Goal: Book appointment/travel/reservation

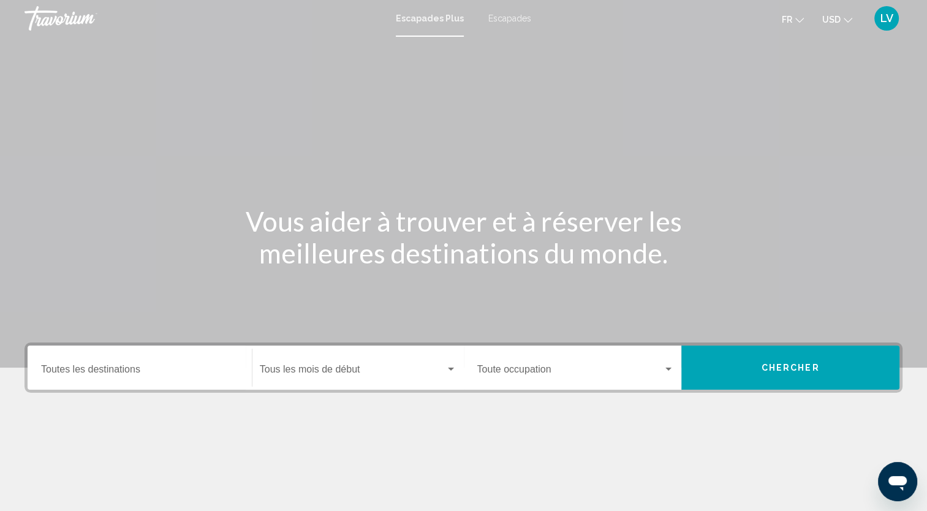
click at [841, 17] on button "USD USD ($) MXN (Mex$) CAD (Can$) GBP (£) EUR (€) AUD (A$) NZD (NZ$) CNY (CN¥)" at bounding box center [837, 19] width 30 height 18
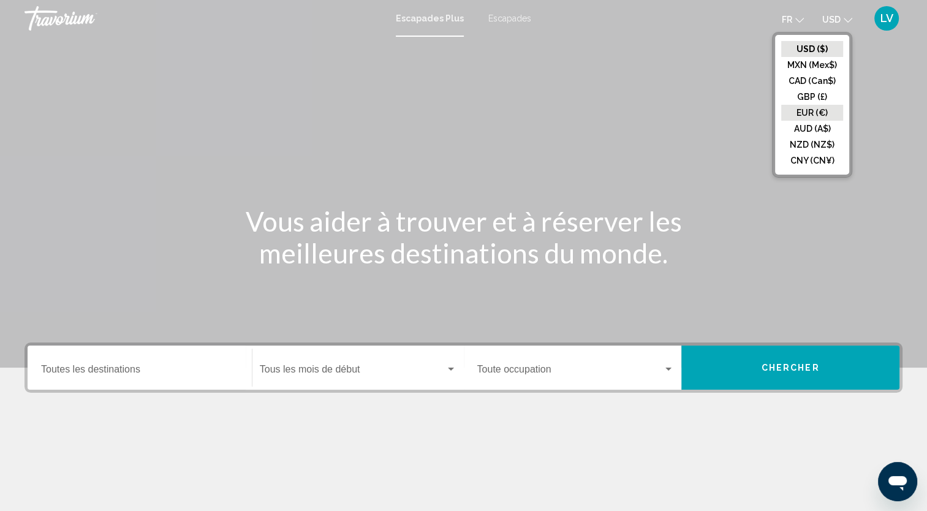
click at [812, 115] on button "EUR (€)" at bounding box center [812, 113] width 62 height 16
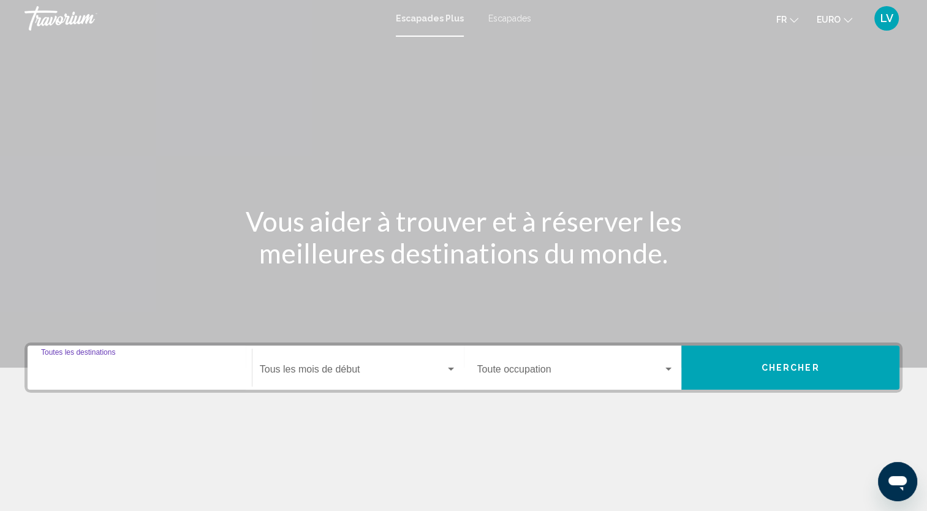
click at [93, 368] on input "Destination Toutes les destinations" at bounding box center [139, 371] width 197 height 11
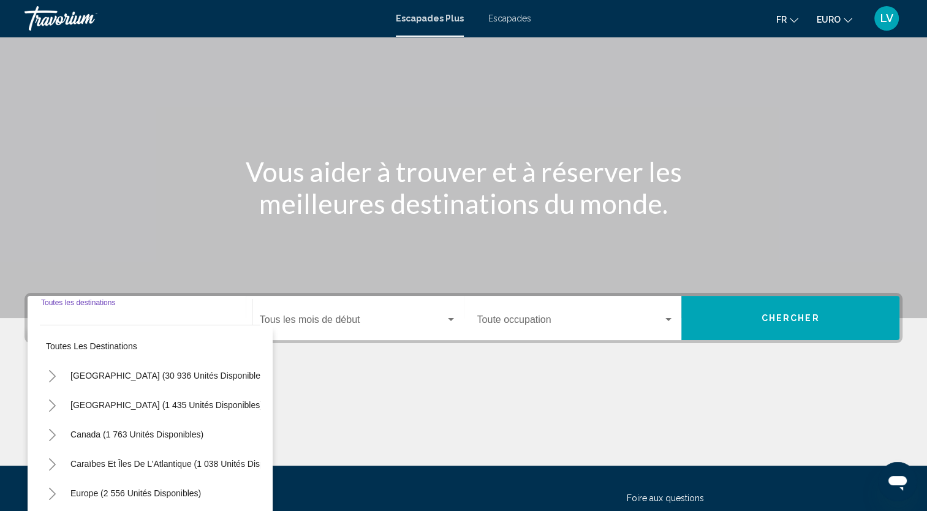
scroll to position [154, 0]
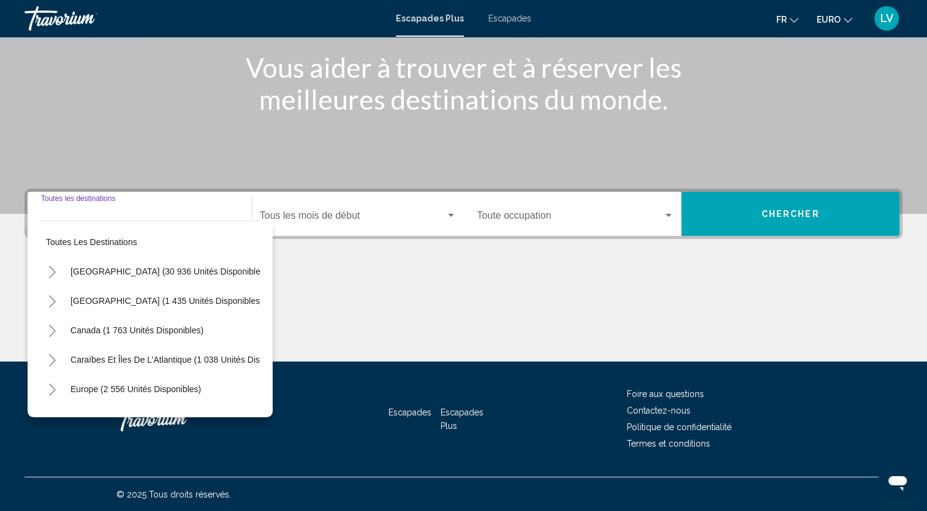
click at [89, 214] on input "Destination Toutes les destinations" at bounding box center [139, 218] width 197 height 11
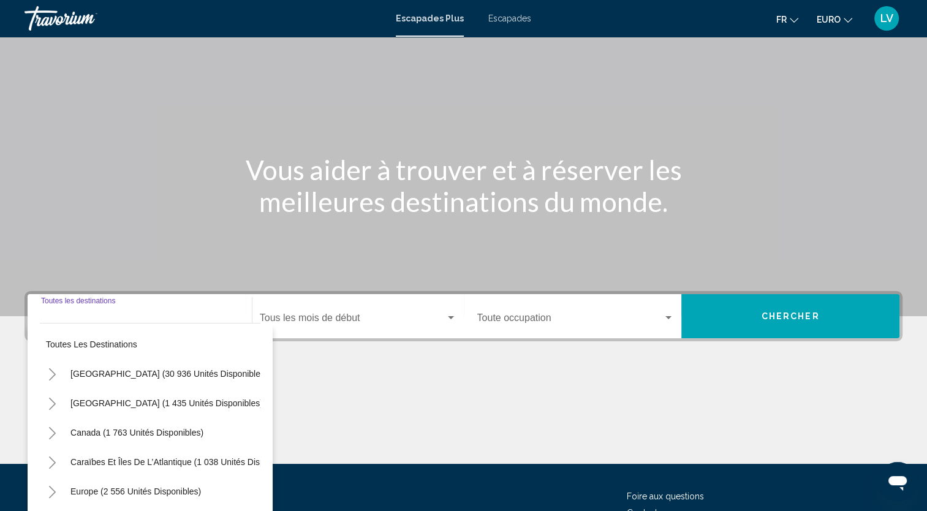
click at [87, 320] on input "Destination Toutes les destinations" at bounding box center [139, 320] width 197 height 11
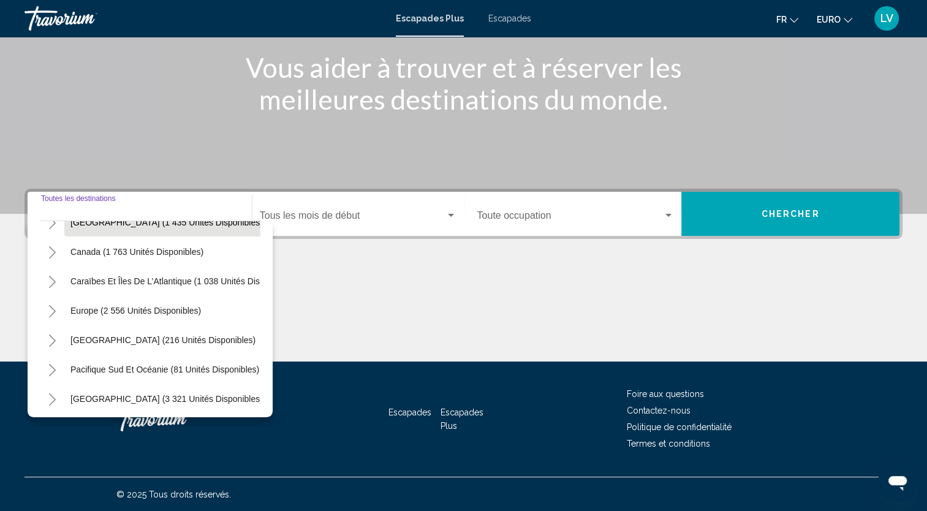
scroll to position [102, 0]
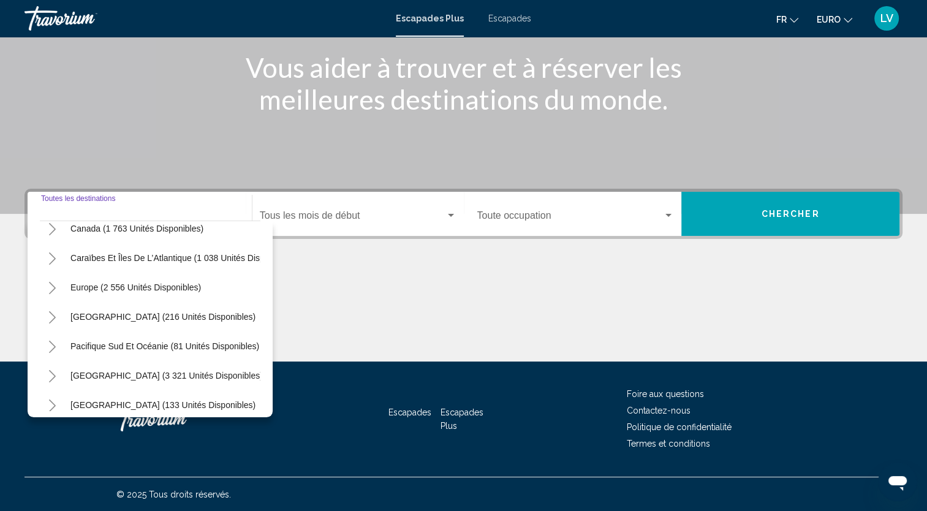
click at [47, 293] on button "Toggle Europe (2 556 unités disponibles)" at bounding box center [52, 287] width 25 height 25
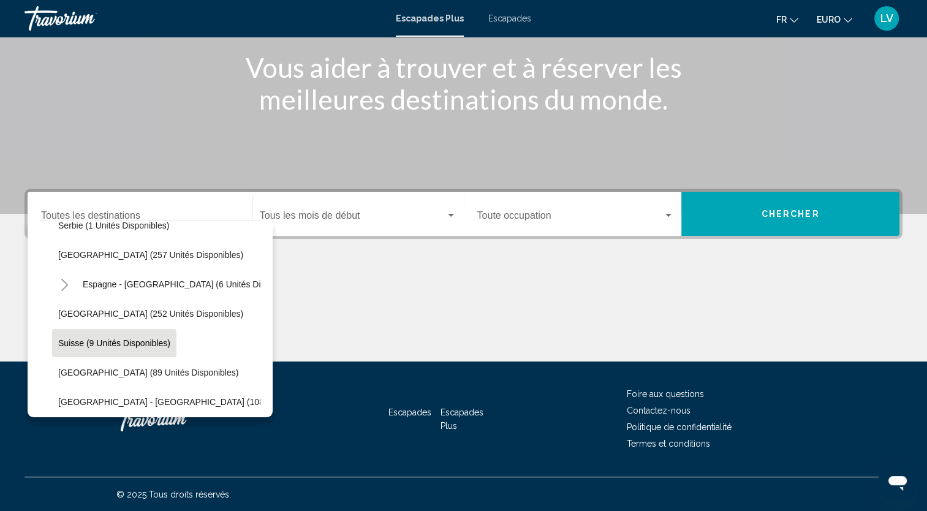
scroll to position [510, 0]
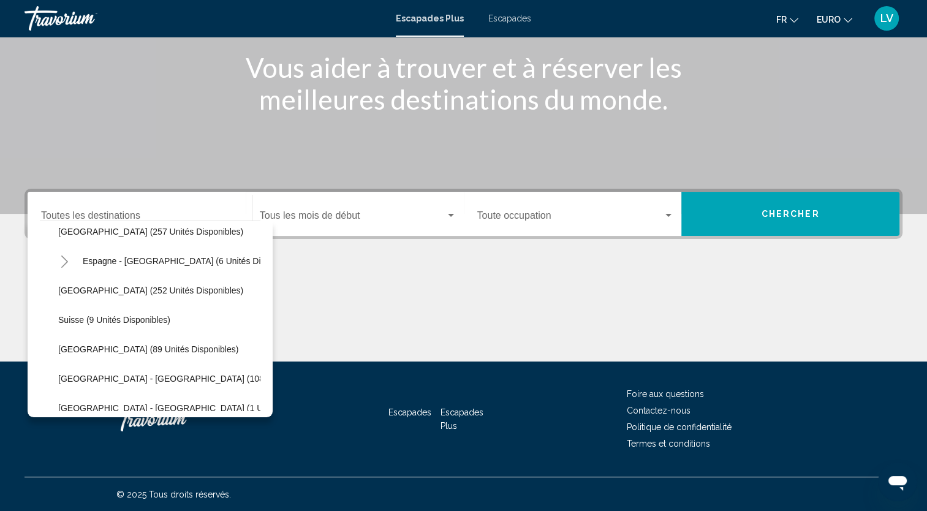
click at [64, 265] on icon "Toggle Espagne - Îles Canaries (6 unités disponibles)" at bounding box center [64, 261] width 7 height 12
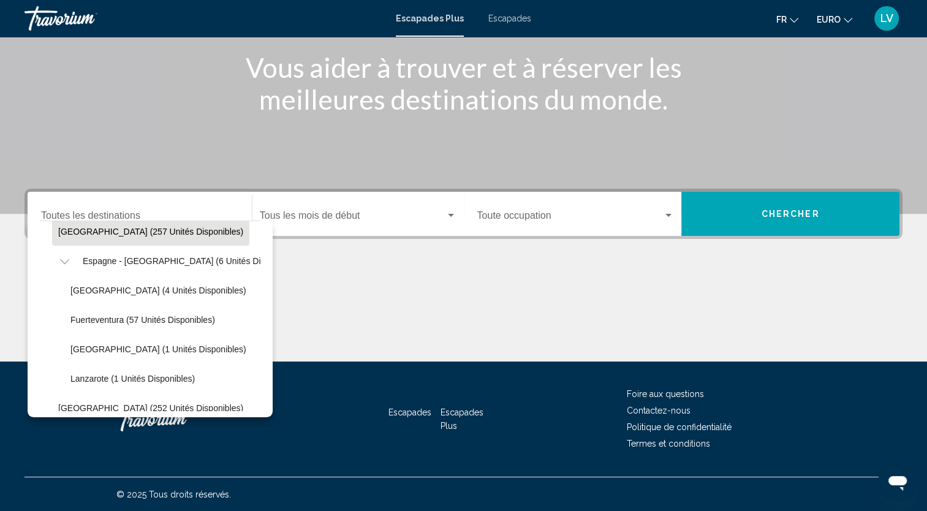
click at [86, 237] on button "[GEOGRAPHIC_DATA] (257 unités disponibles)" at bounding box center [150, 231] width 197 height 28
type input "**********"
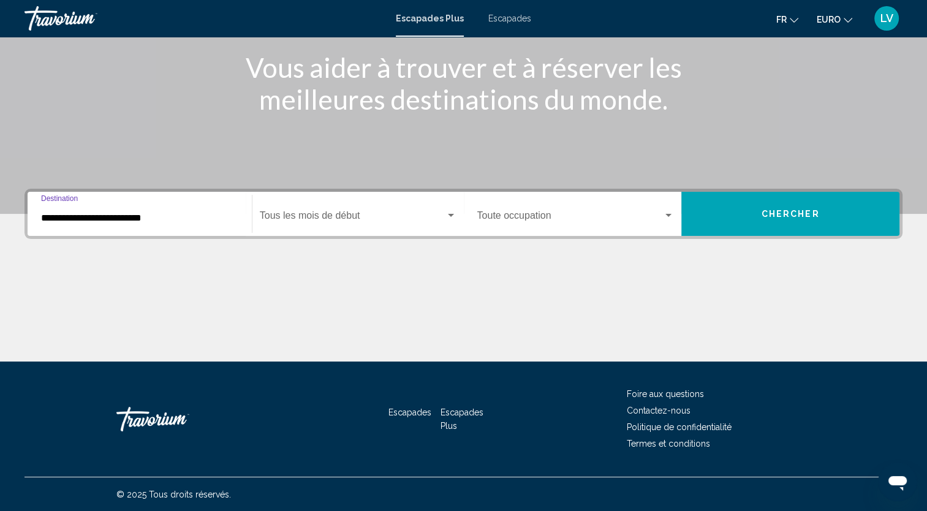
click at [373, 186] on div "Contenu principal" at bounding box center [463, 30] width 927 height 368
click at [379, 210] on div "Start Month Tous les mois de début" at bounding box center [358, 214] width 197 height 39
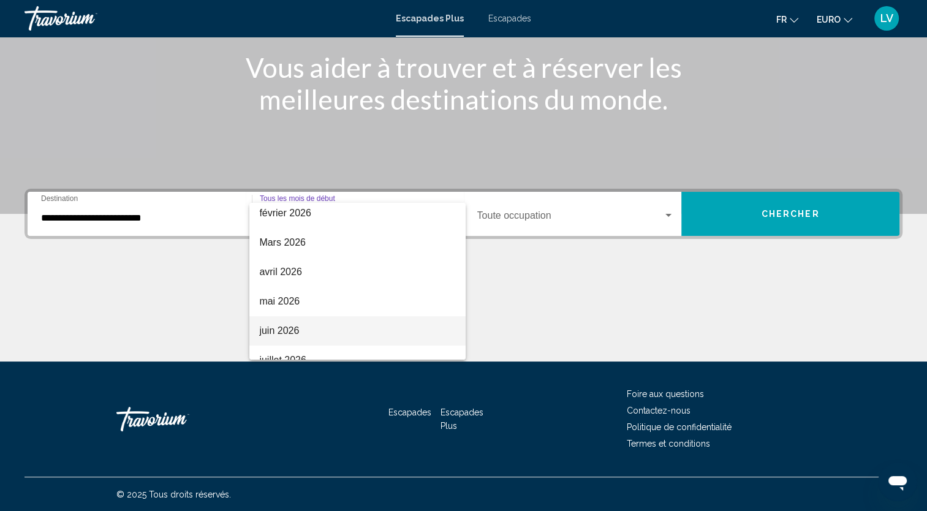
scroll to position [204, 0]
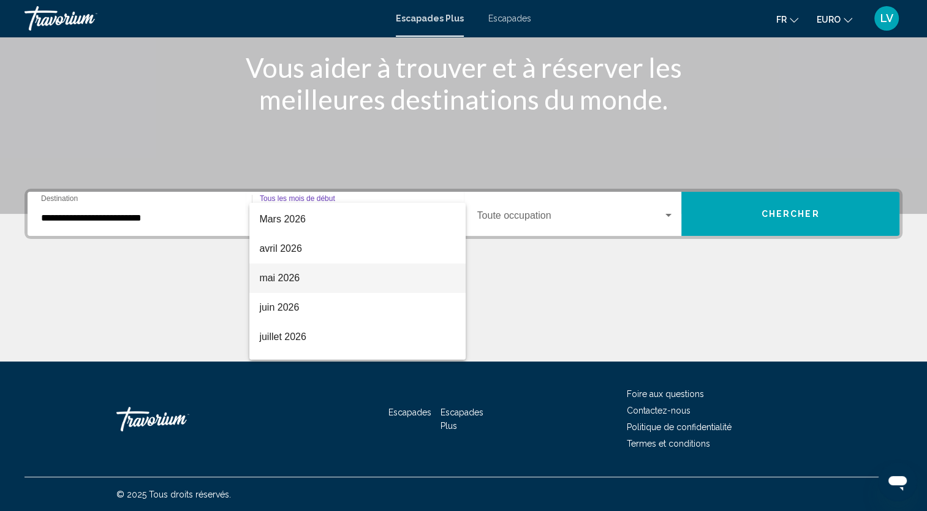
click at [306, 283] on span "mai 2026" at bounding box center [357, 277] width 197 height 29
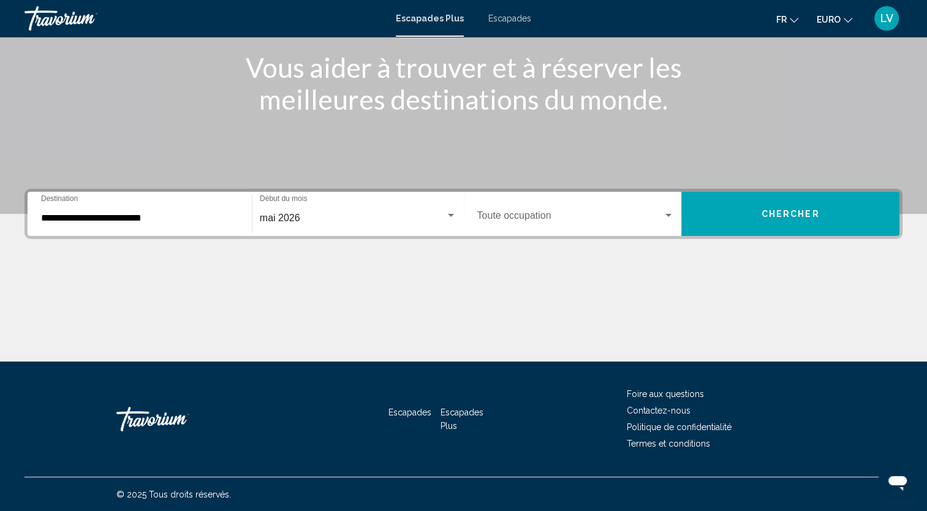
click at [579, 202] on div "Occupancy Toute occupation" at bounding box center [575, 214] width 197 height 39
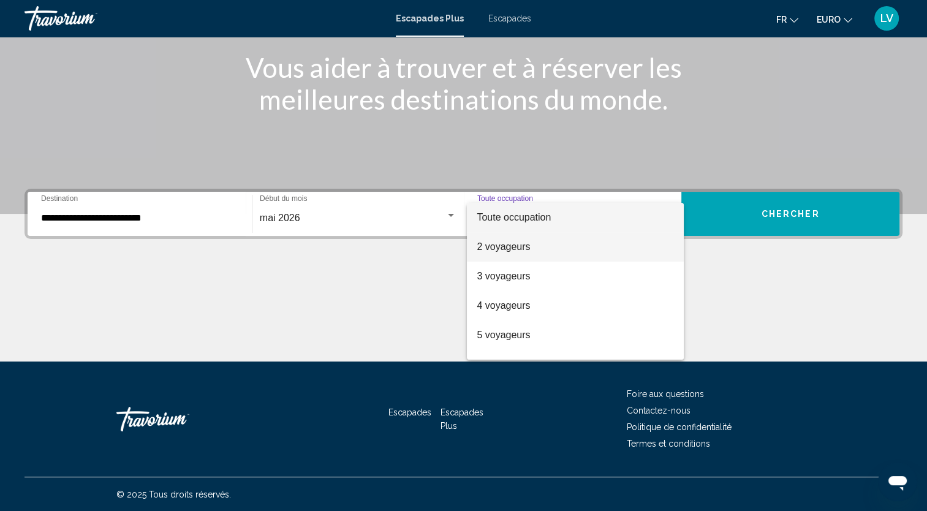
click at [512, 259] on span "2 voyageurs" at bounding box center [575, 246] width 197 height 29
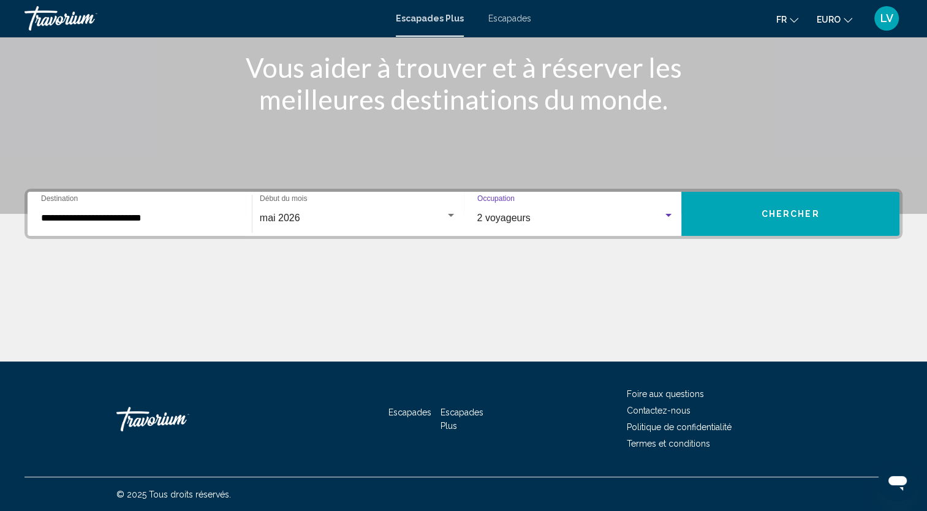
click at [741, 212] on button "Chercher" at bounding box center [790, 214] width 218 height 44
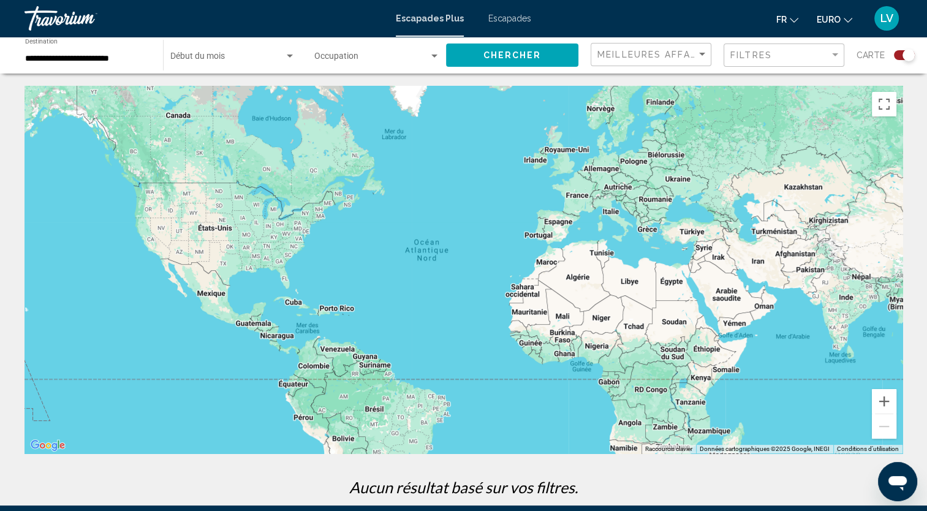
click at [521, 16] on span "Escapades" at bounding box center [509, 18] width 43 height 10
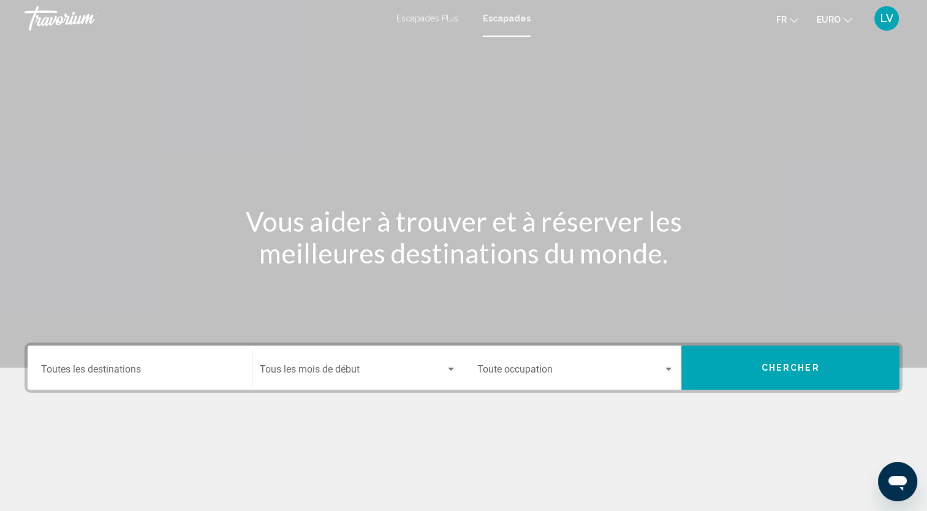
click at [164, 358] on div "Destination Toutes les destinations" at bounding box center [139, 368] width 197 height 39
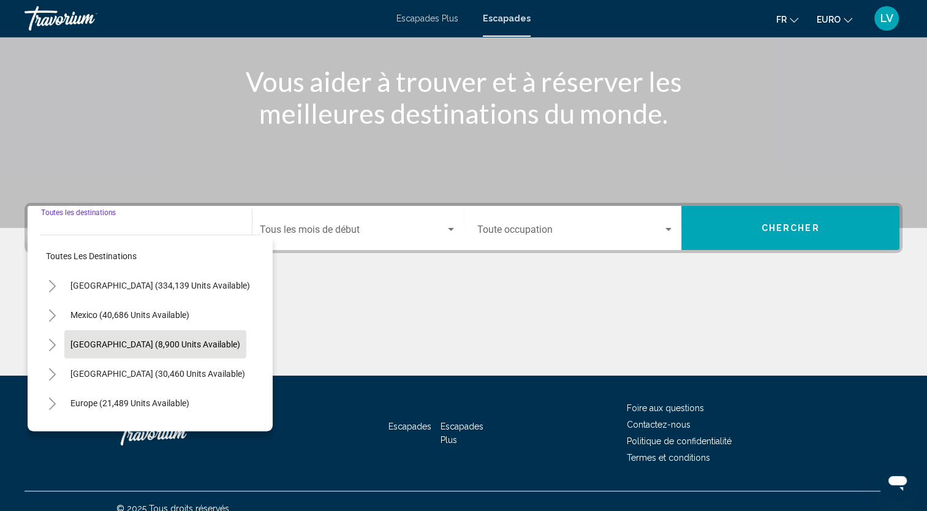
scroll to position [154, 0]
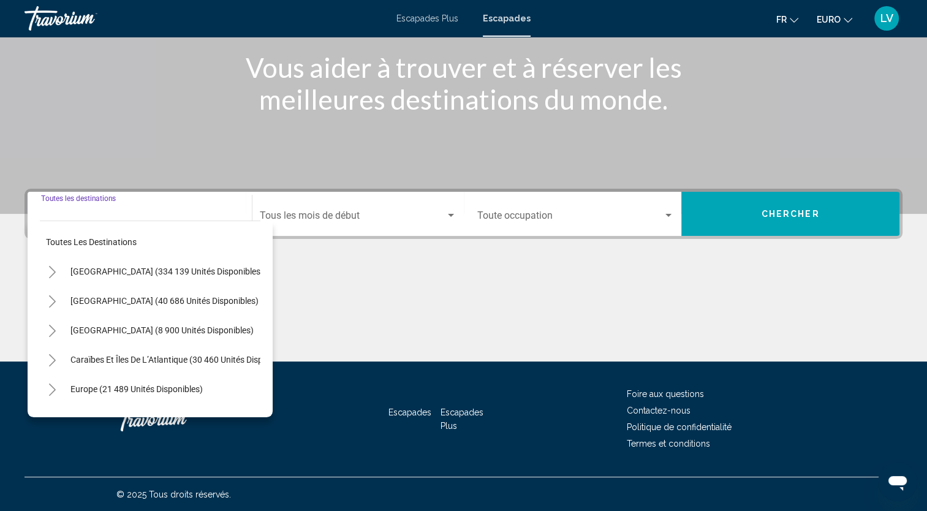
click at [56, 295] on button "Toggle Mexico (40 686 unités disponibles)" at bounding box center [52, 301] width 25 height 25
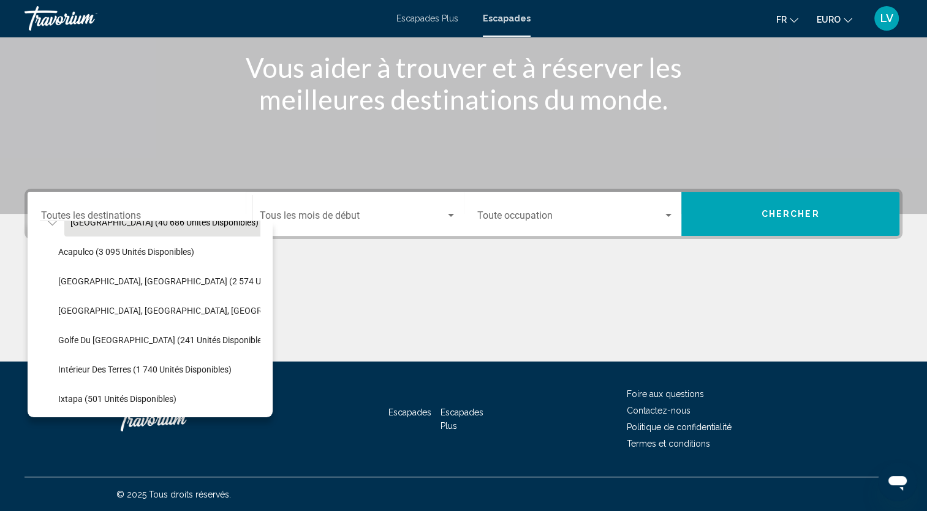
scroll to position [102, 0]
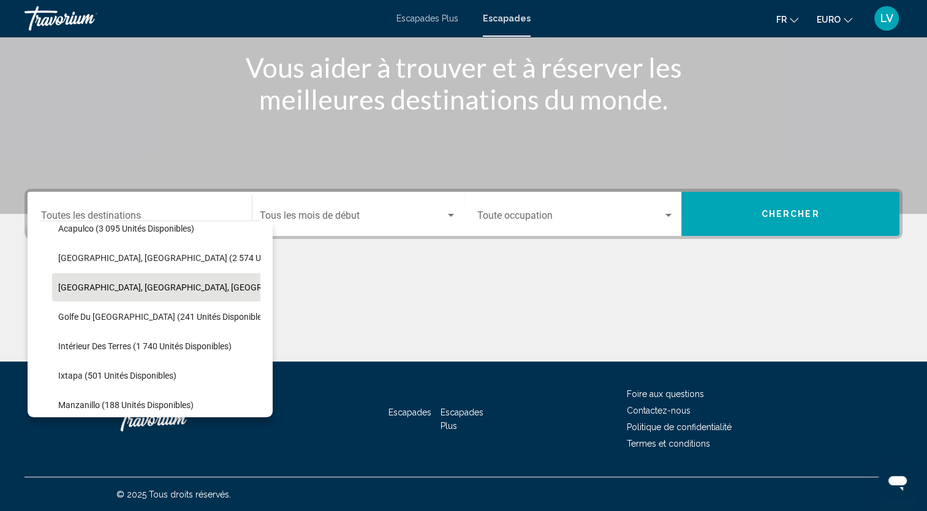
click at [105, 286] on span "[GEOGRAPHIC_DATA], [GEOGRAPHIC_DATA], [GEOGRAPHIC_DATA] (17 807 unités disponib…" at bounding box center [238, 287] width 361 height 10
type input "**********"
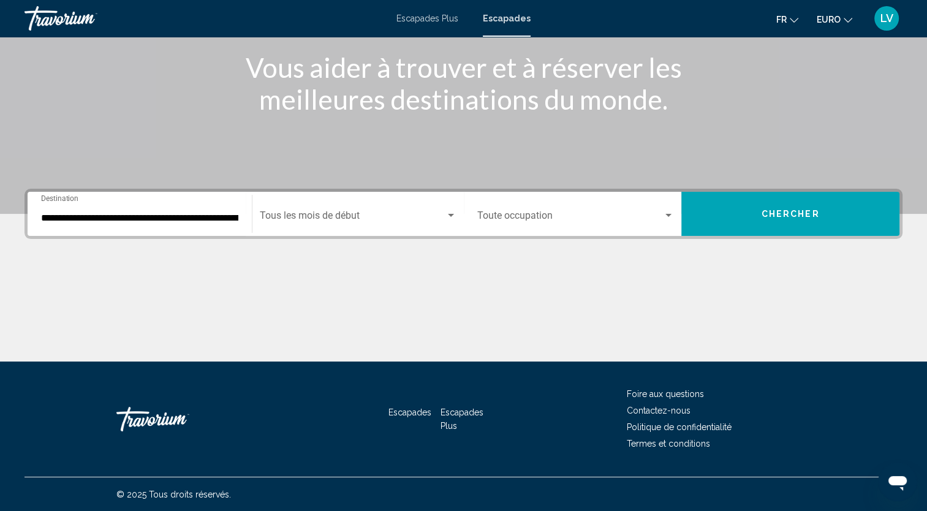
click at [357, 202] on div "Start Month Tous les mois de début" at bounding box center [358, 214] width 197 height 39
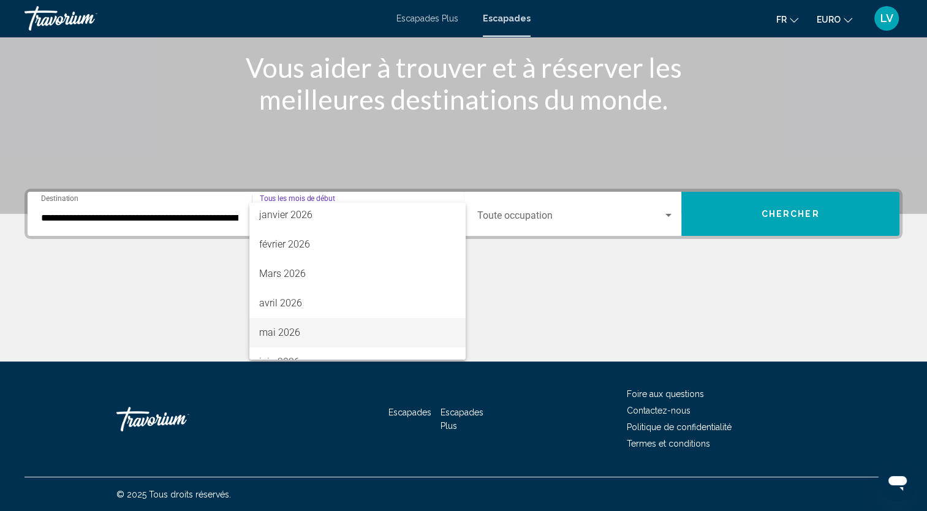
scroll to position [204, 0]
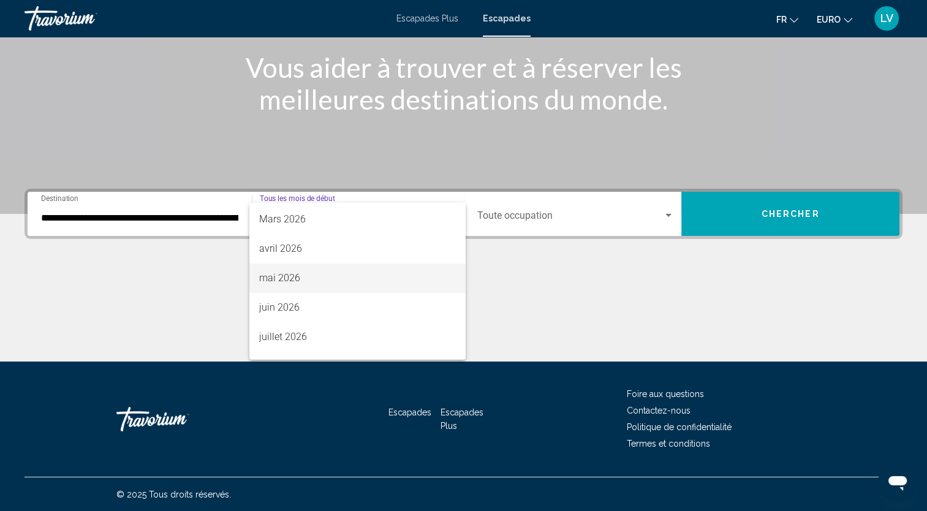
click at [298, 282] on font "mai 2026" at bounding box center [279, 278] width 41 height 12
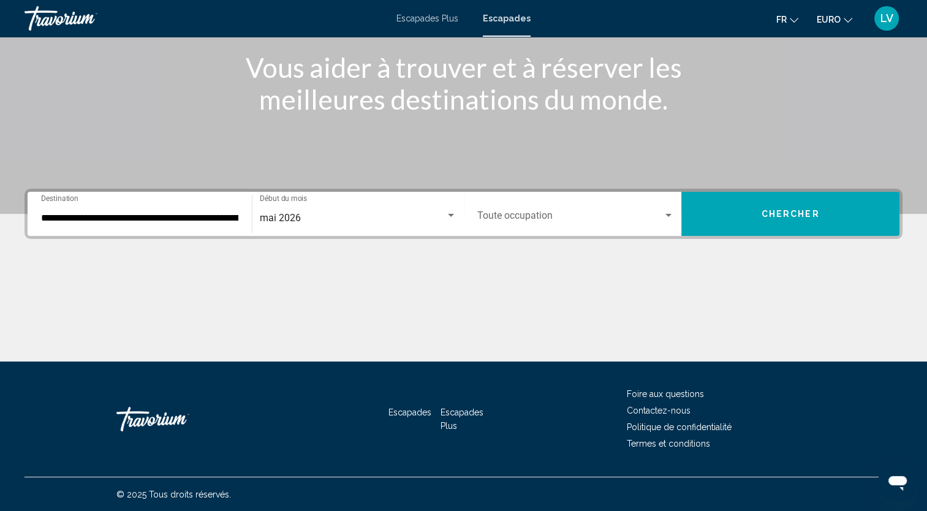
click at [540, 208] on div "Occupancy Toute occupation" at bounding box center [575, 214] width 197 height 39
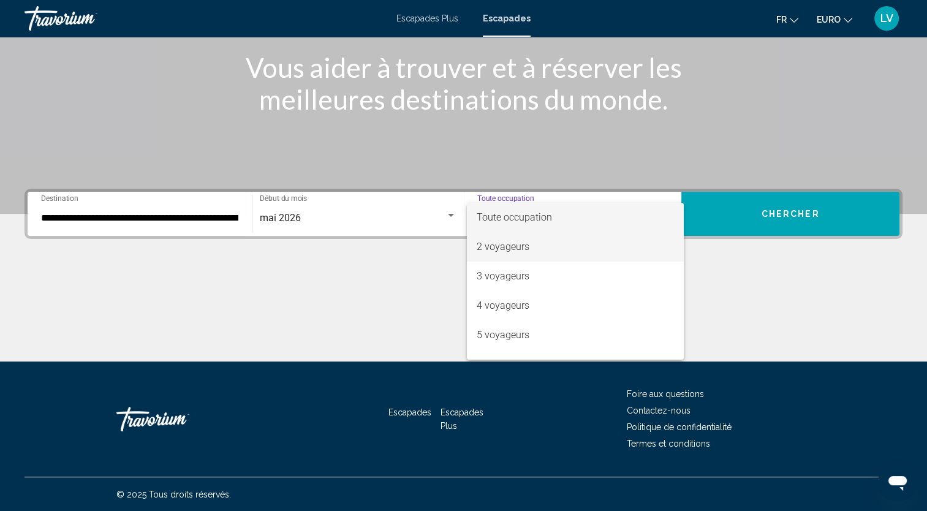
click at [545, 245] on span "2 voyageurs" at bounding box center [575, 246] width 197 height 29
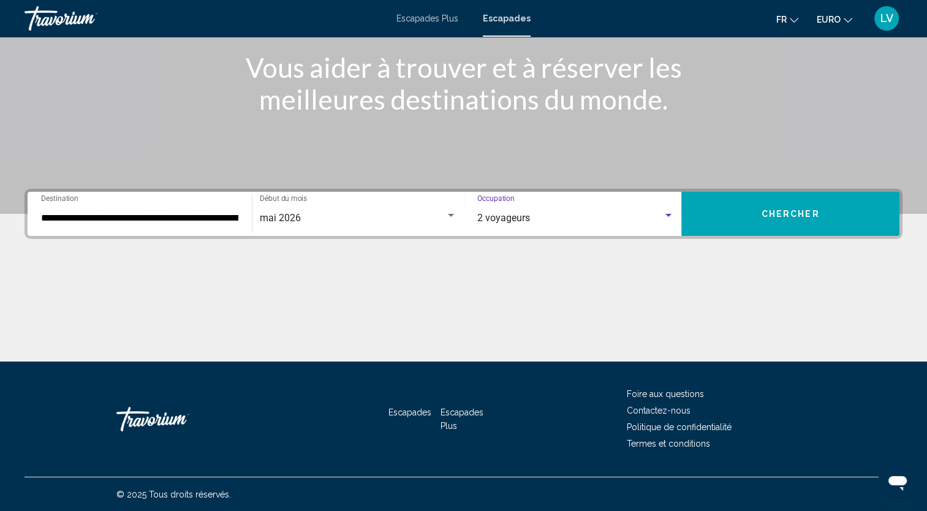
click at [784, 217] on span "Chercher" at bounding box center [791, 215] width 58 height 10
